Goal: Task Accomplishment & Management: Manage account settings

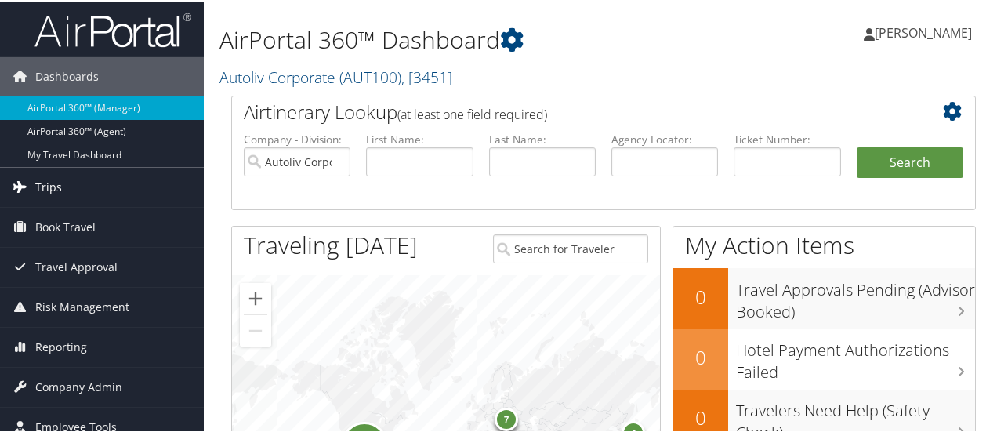
click at [96, 186] on link "Trips" at bounding box center [102, 185] width 204 height 39
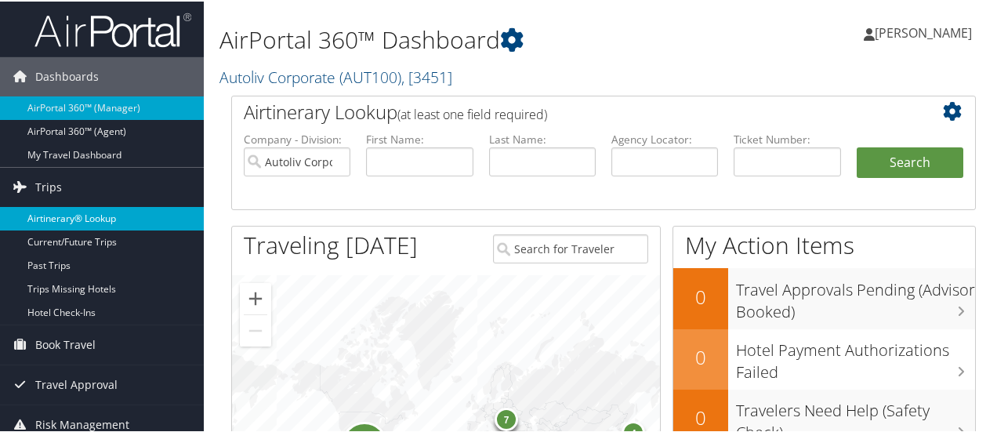
click at [103, 215] on link "Airtinerary® Lookup" at bounding box center [102, 217] width 204 height 24
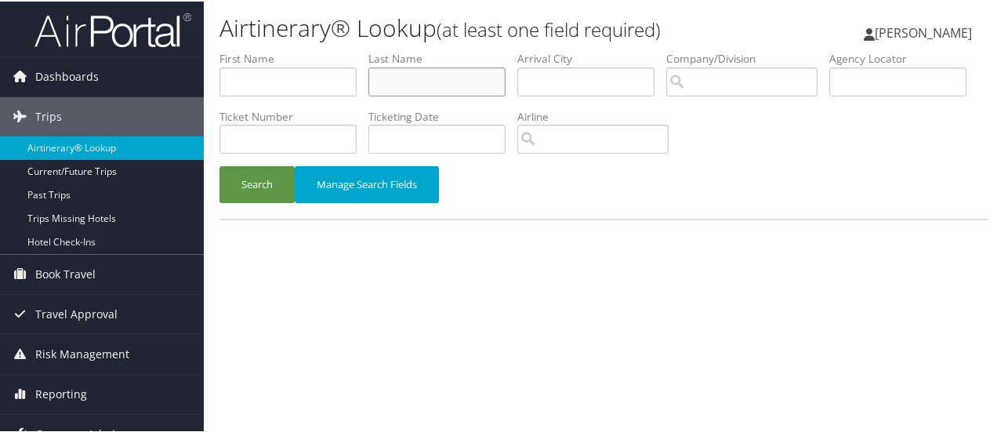
click at [419, 77] on input "text" at bounding box center [436, 80] width 137 height 29
type input "stuart"
click at [262, 186] on button "Search" at bounding box center [256, 183] width 75 height 37
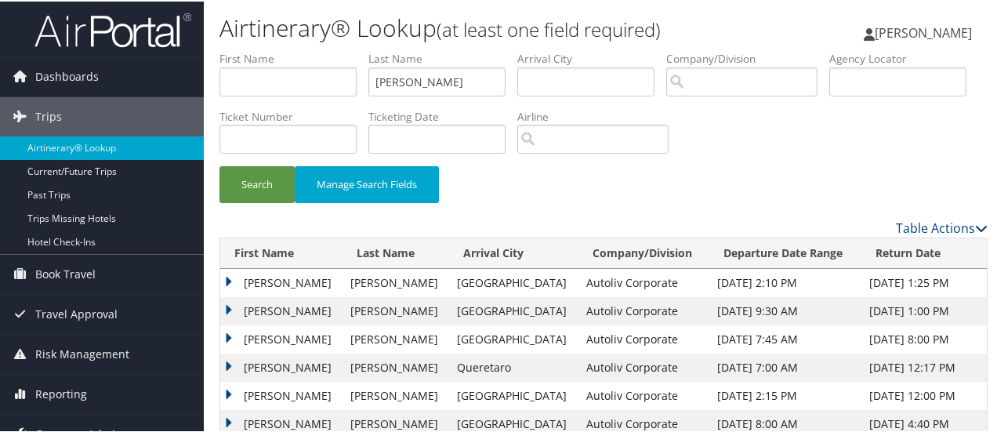
click at [227, 277] on td "RANDY" at bounding box center [281, 281] width 122 height 28
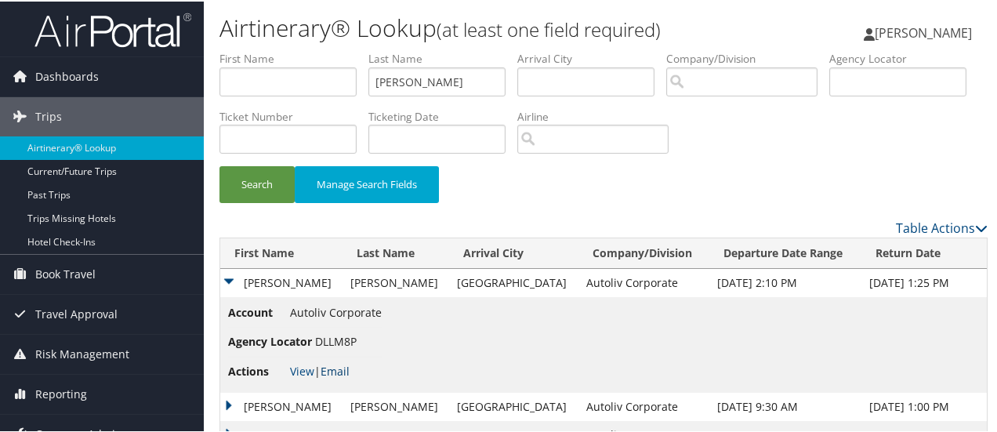
click at [348, 368] on link "Email" at bounding box center [334, 369] width 29 height 15
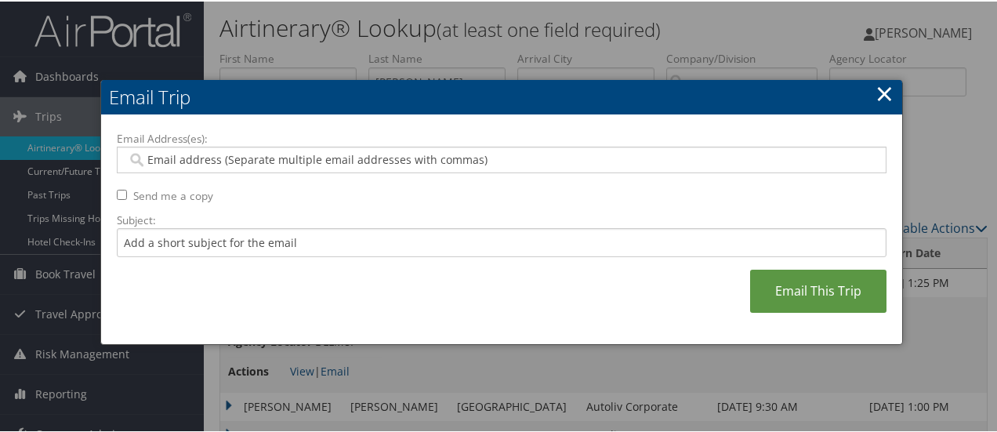
click at [317, 154] on input "Email Address(es):" at bounding box center [502, 158] width 750 height 16
type input "martha.ba"
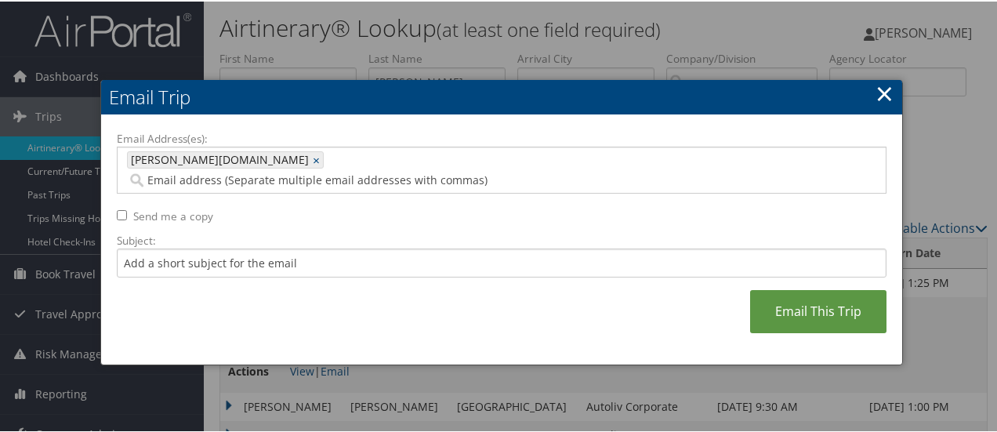
type input "martha.ba"
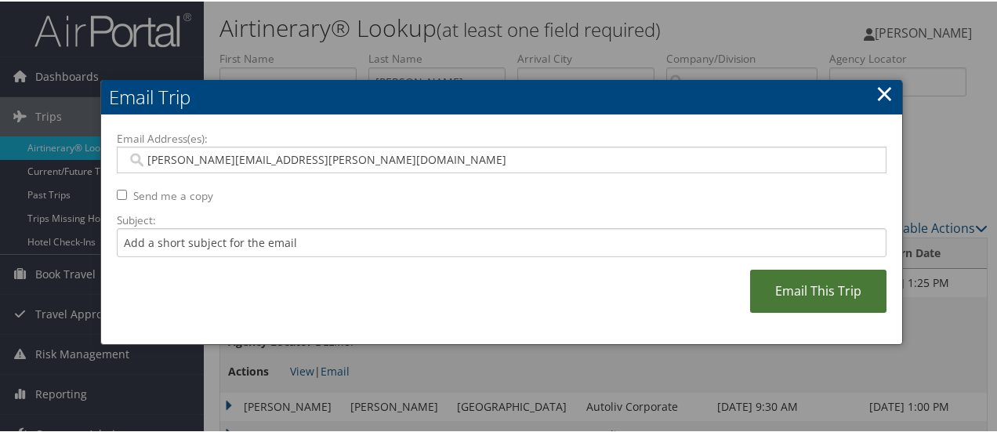
type input "martha.barela@autoliv.com"
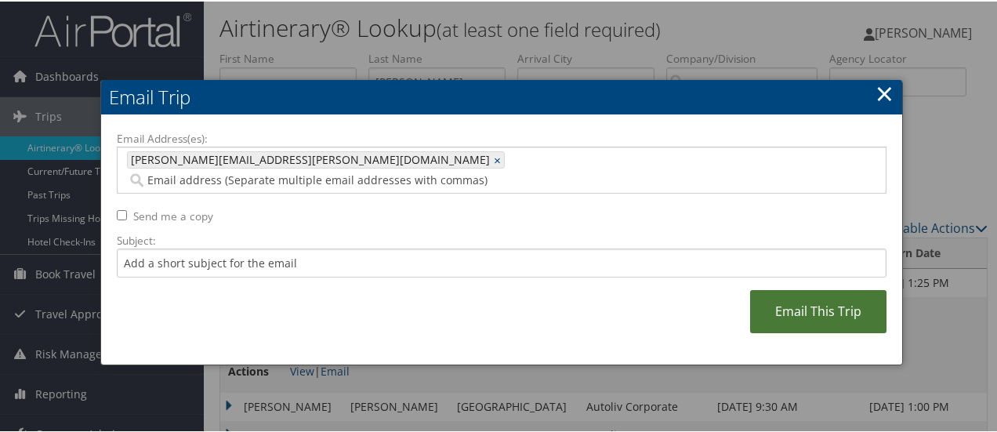
click at [816, 291] on link "Email This Trip" at bounding box center [818, 309] width 136 height 43
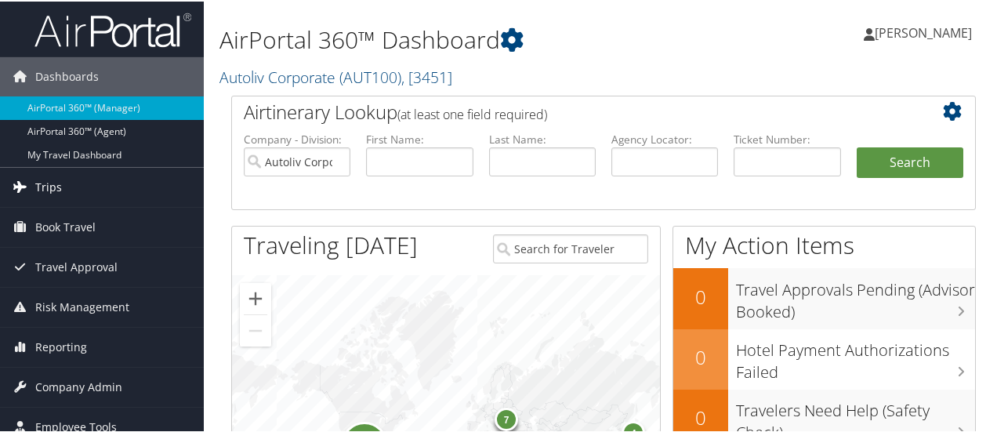
click at [69, 185] on link "Trips" at bounding box center [102, 185] width 204 height 39
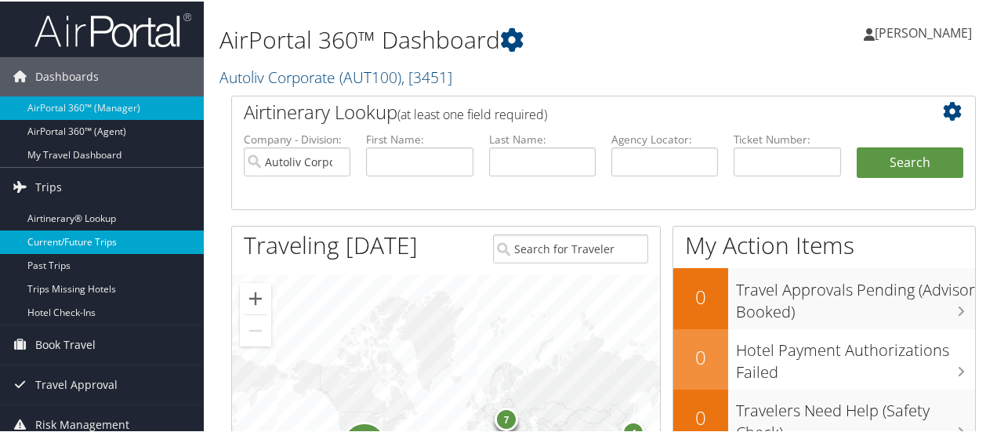
click at [119, 237] on link "Current/Future Trips" at bounding box center [102, 241] width 204 height 24
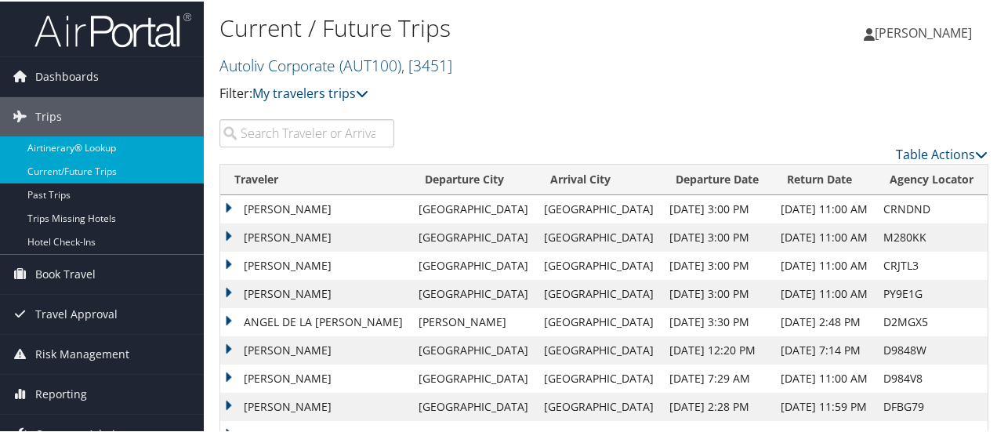
click at [108, 140] on link "Airtinerary® Lookup" at bounding box center [102, 147] width 204 height 24
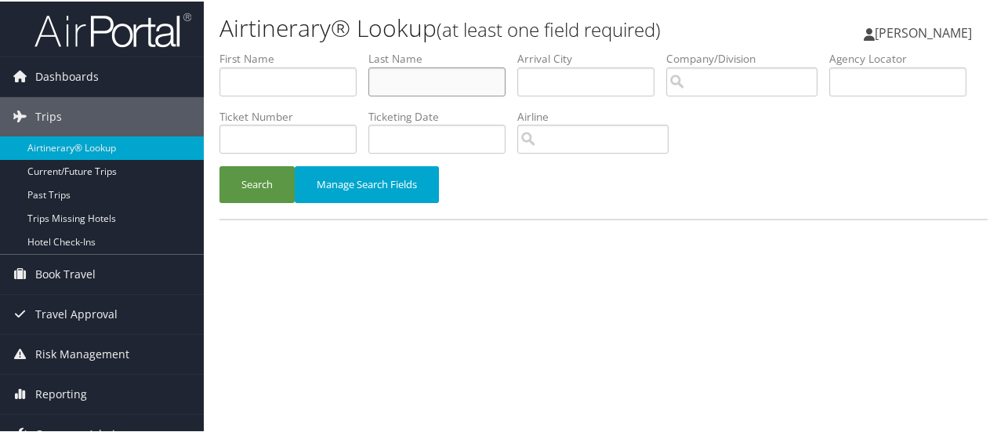
click at [439, 66] on input "text" at bounding box center [436, 80] width 137 height 29
type input "santander"
click at [271, 185] on button "Search" at bounding box center [256, 183] width 75 height 37
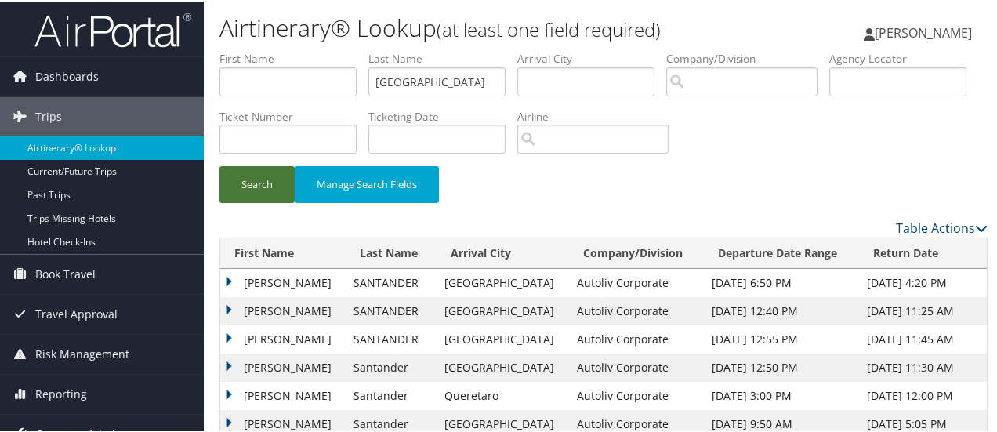
click at [255, 181] on button "Search" at bounding box center [256, 183] width 75 height 37
click at [226, 284] on td "PAMELA" at bounding box center [282, 281] width 125 height 28
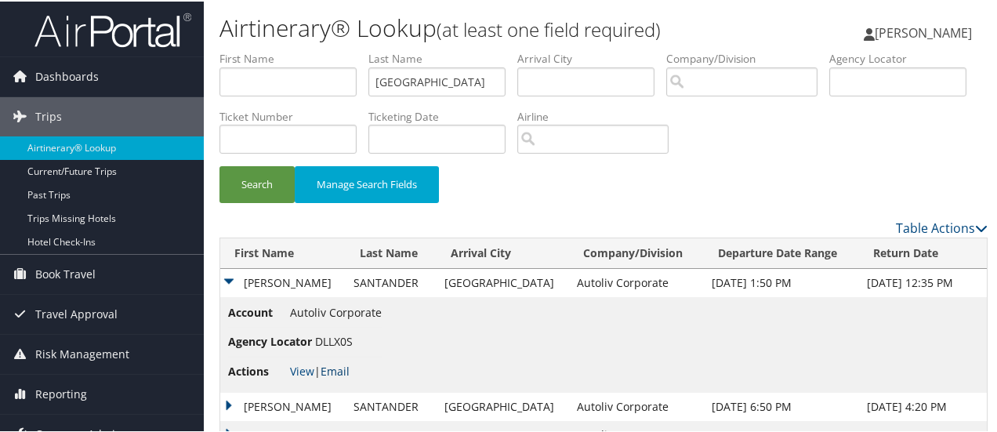
click at [341, 367] on link "Email" at bounding box center [334, 369] width 29 height 15
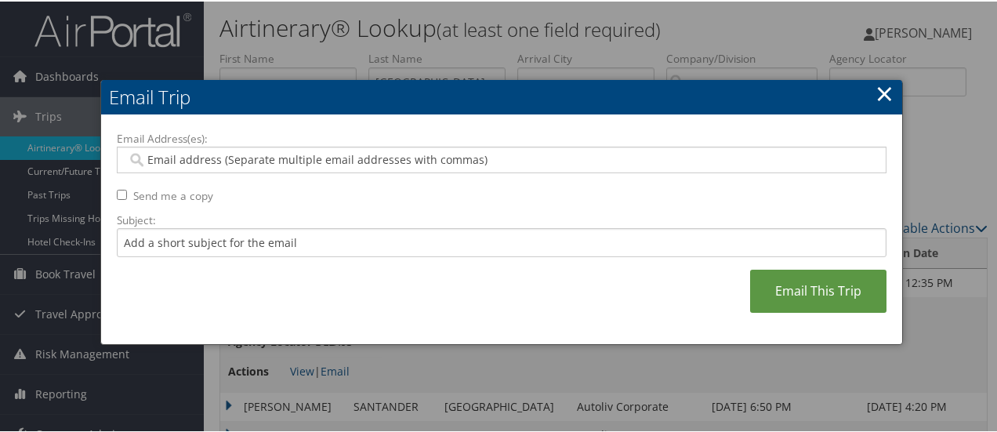
click at [294, 154] on input "Email Address(es):" at bounding box center [502, 158] width 750 height 16
type input "ruth"
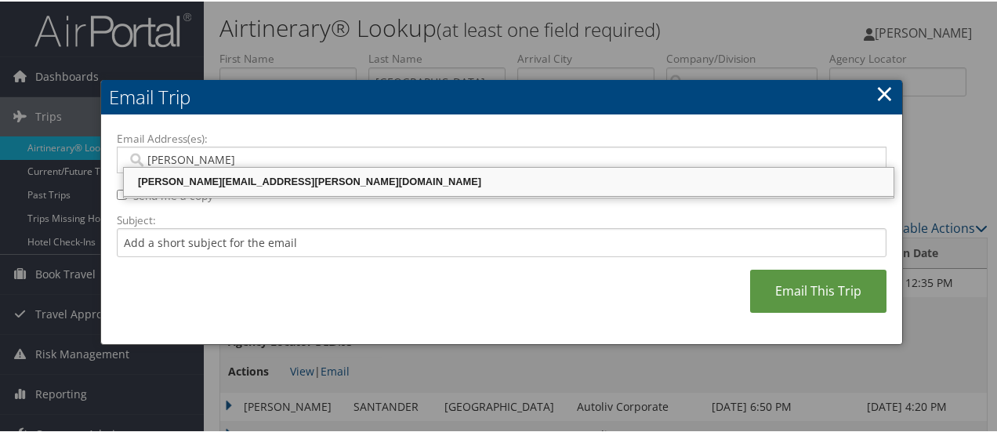
click at [272, 176] on div "RUTH.WILKENING@AUTOLIV.COM" at bounding box center [508, 180] width 765 height 16
type input "RUTH.WILKENING@AUTOLIV.COM"
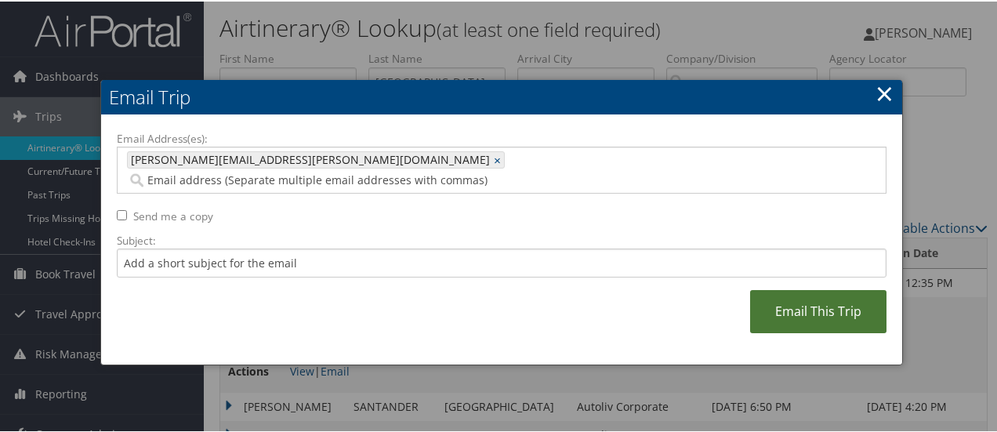
click at [819, 295] on link "Email This Trip" at bounding box center [818, 309] width 136 height 43
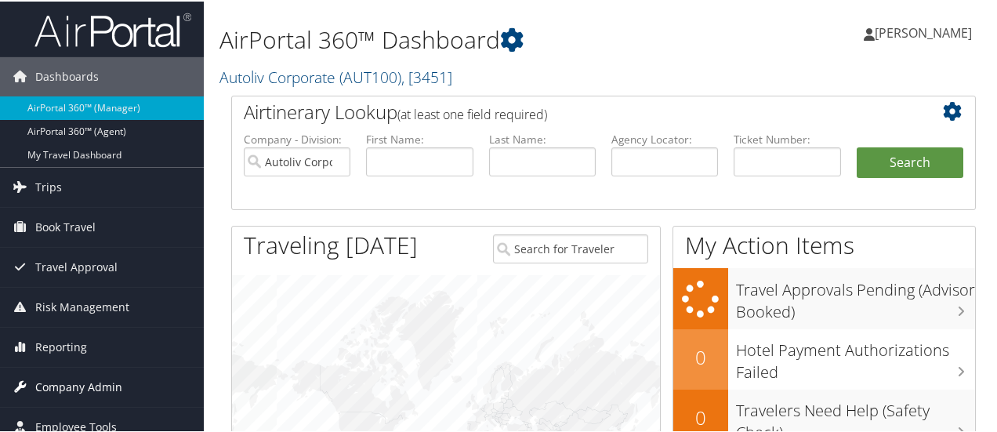
click at [121, 378] on link "Company Admin" at bounding box center [102, 385] width 204 height 39
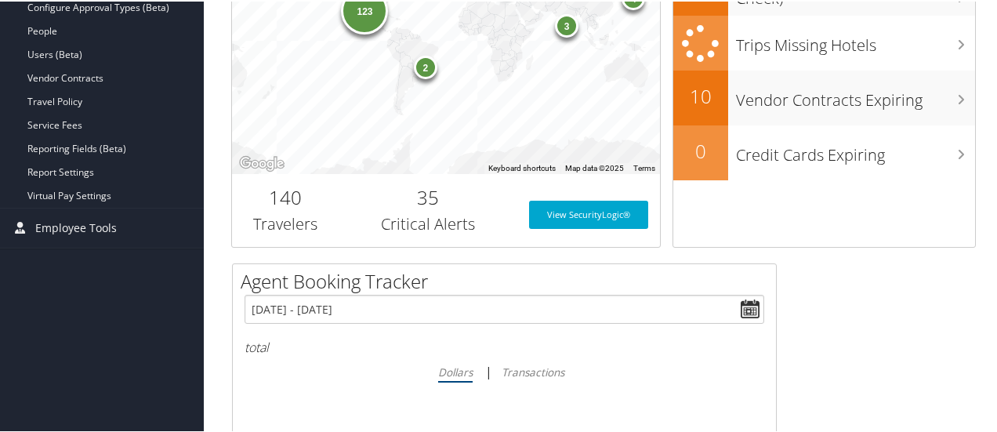
scroll to position [434, 0]
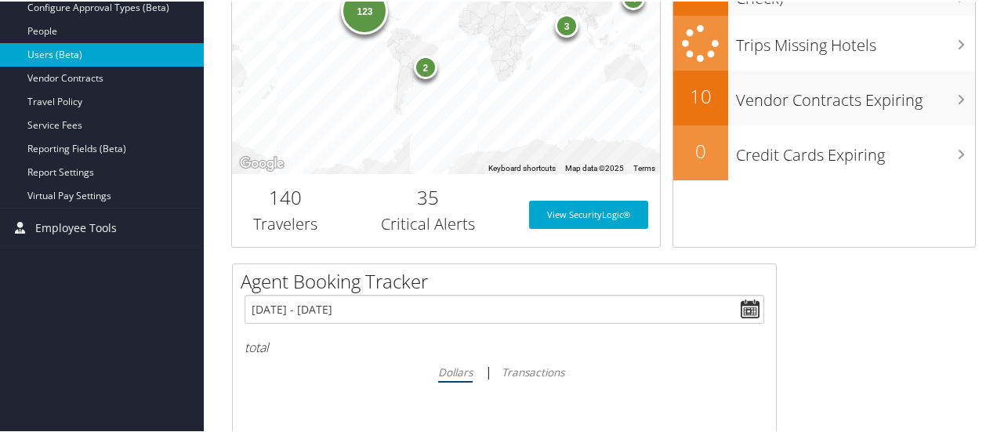
click at [161, 49] on link "Users (Beta)" at bounding box center [102, 54] width 204 height 24
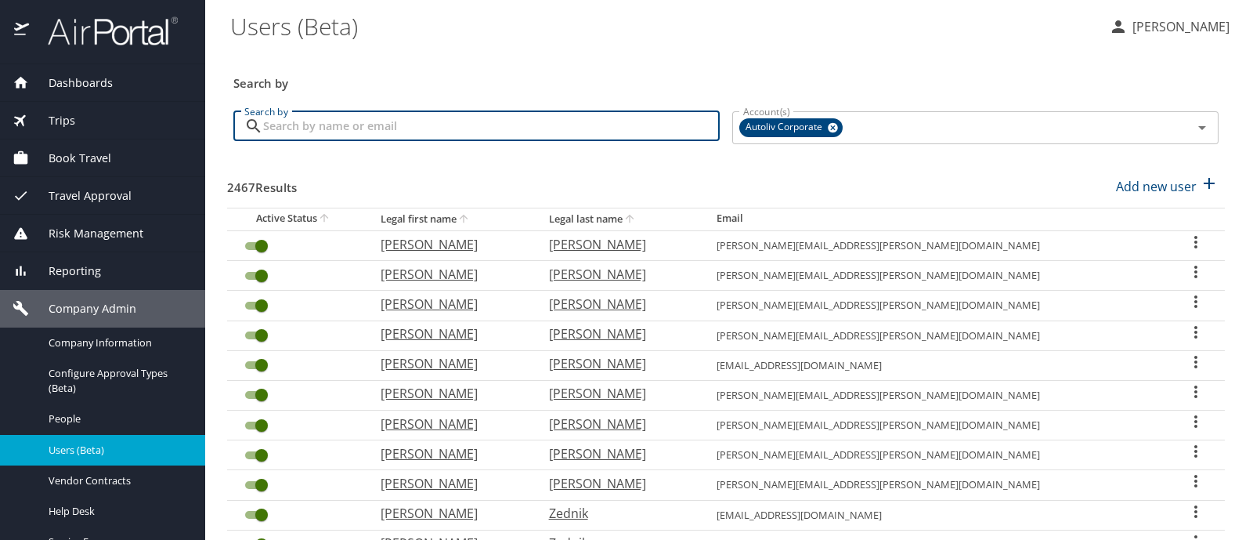
click at [388, 118] on input "Search by" at bounding box center [491, 126] width 457 height 30
type input "[PERSON_NAME]"
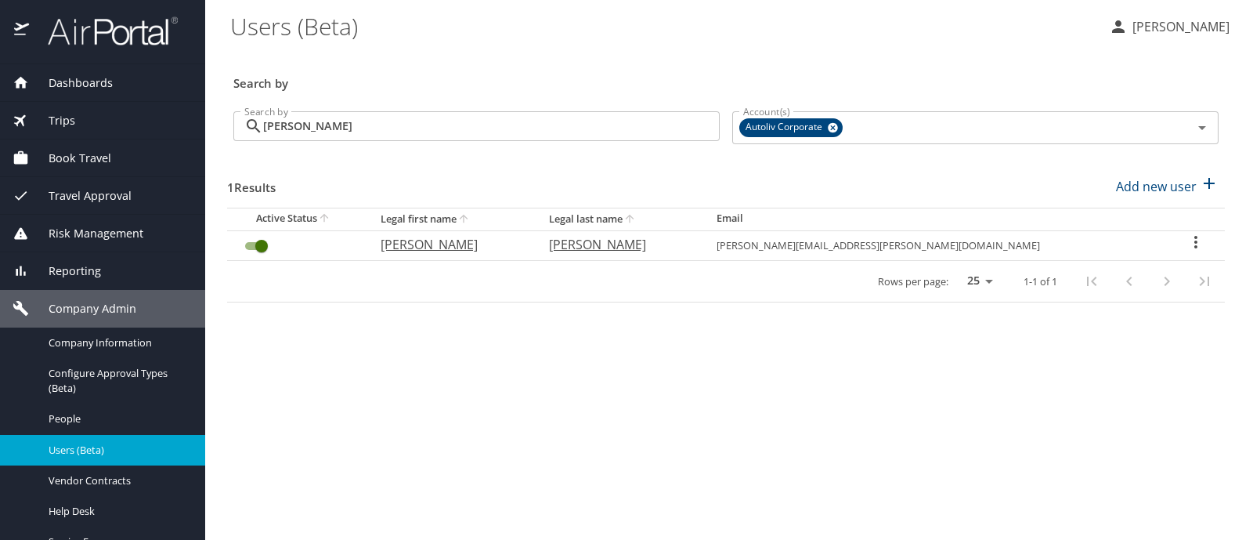
click at [1187, 237] on icon "User Search Table" at bounding box center [1196, 242] width 19 height 19
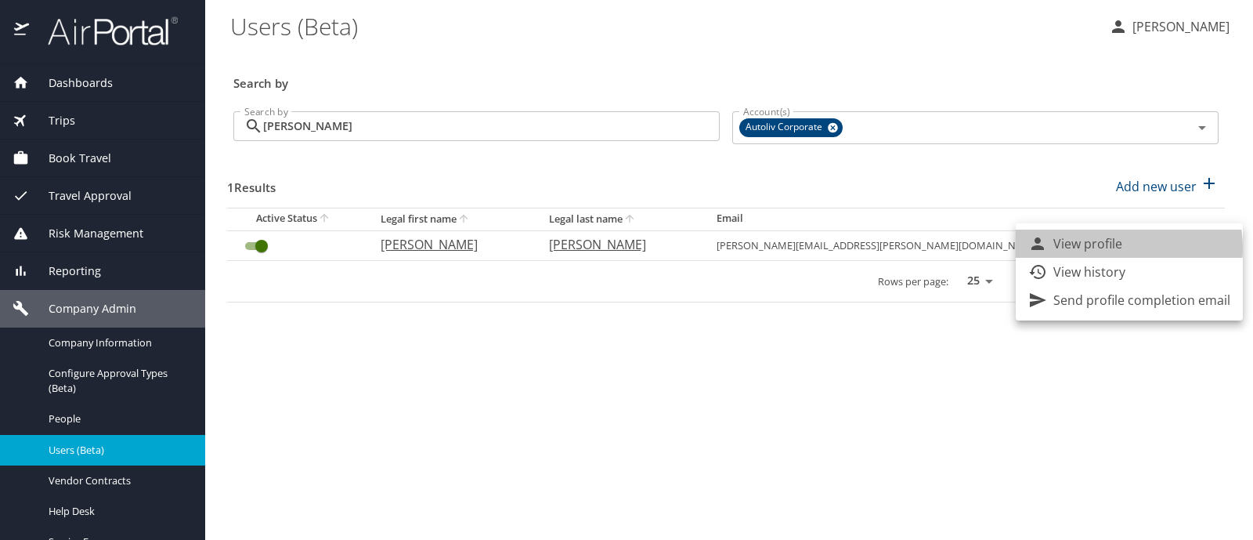
click at [1109, 248] on p "View profile" at bounding box center [1088, 243] width 69 height 19
select select "US"
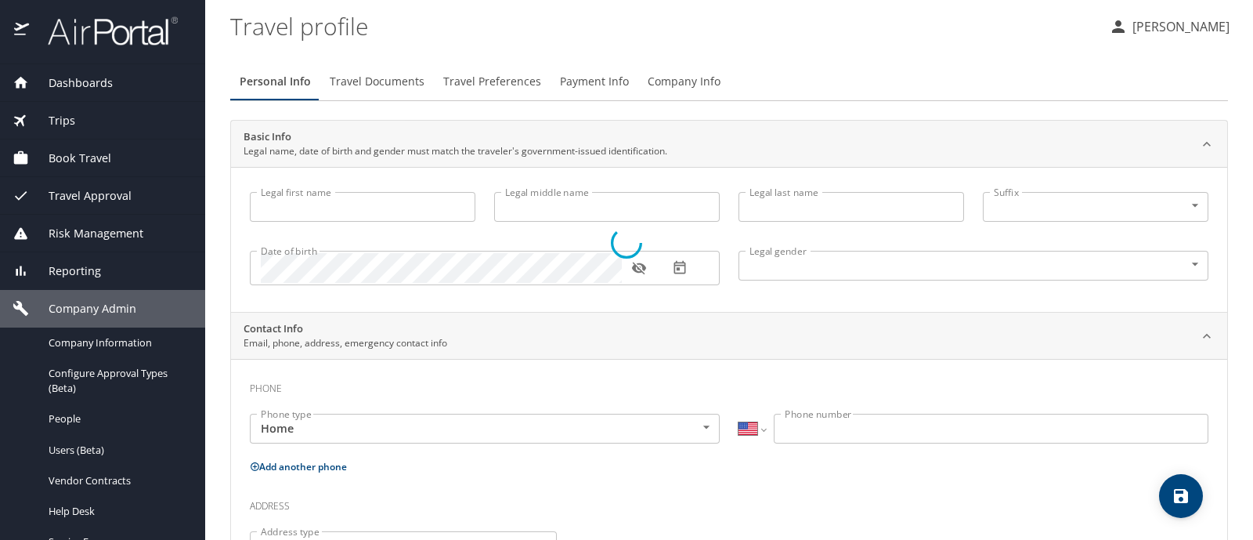
type input "[PERSON_NAME]"
type input "D"
type input "[PERSON_NAME]"
type input "[DEMOGRAPHIC_DATA]"
select select "US"
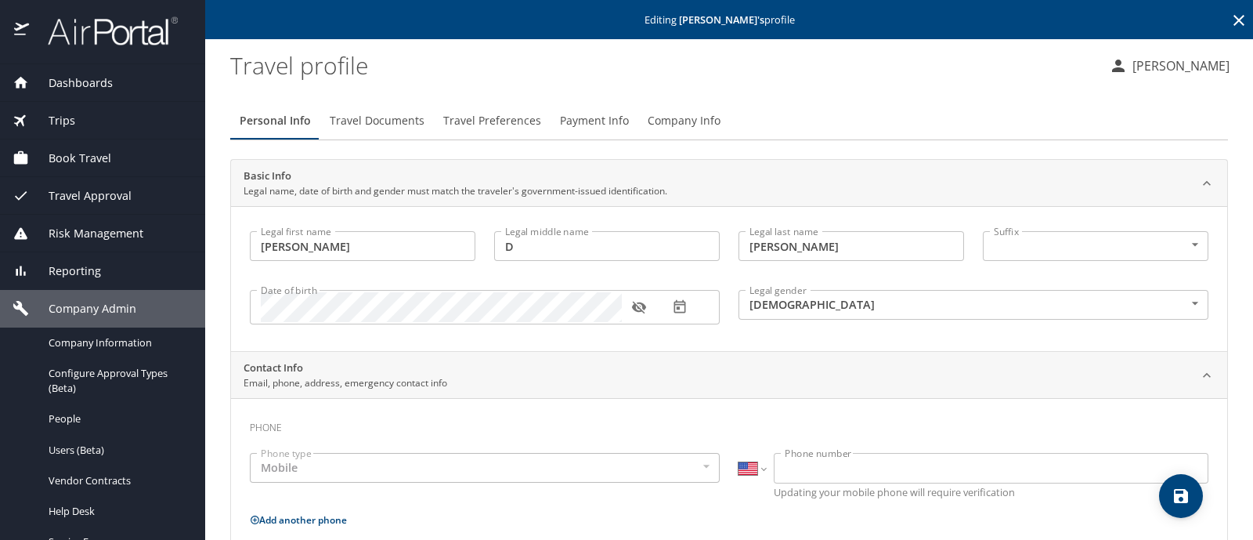
click at [595, 119] on span "Payment Info" at bounding box center [594, 121] width 69 height 20
